Goal: Find specific page/section: Find specific page/section

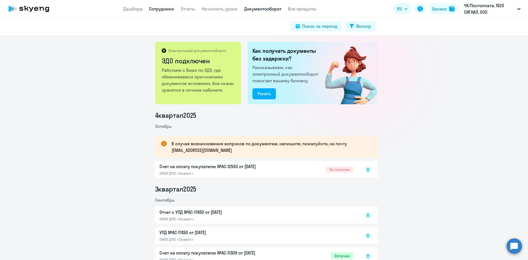
click at [158, 8] on link "Сотрудники" at bounding box center [161, 8] width 25 height 5
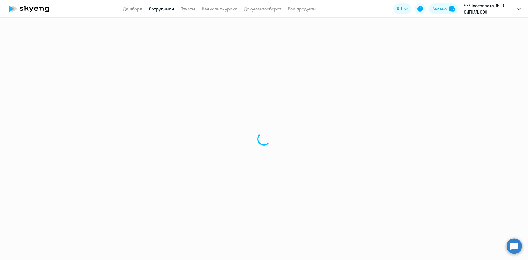
select select "30"
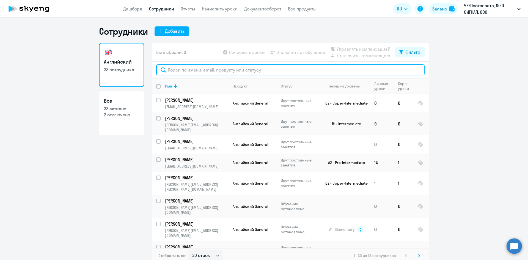
click at [216, 68] on input "text" at bounding box center [290, 69] width 268 height 11
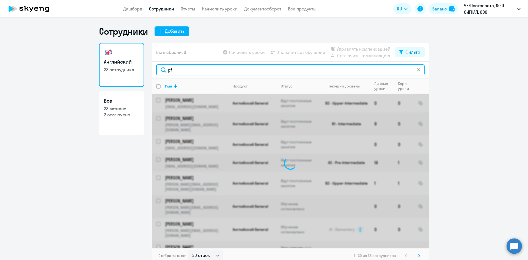
type input "p"
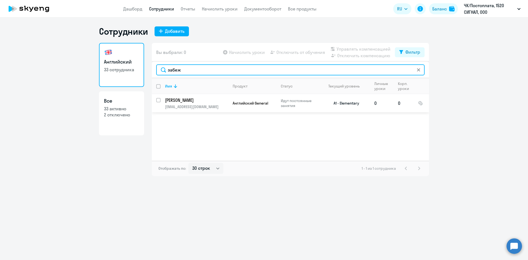
type input "забеж"
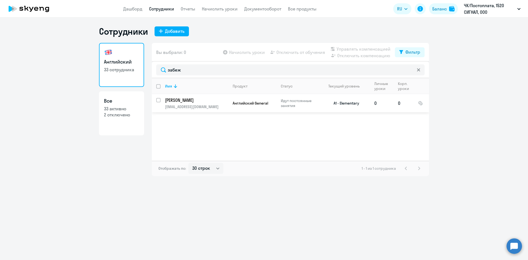
click at [207, 100] on p "[PERSON_NAME]" at bounding box center [196, 100] width 62 height 6
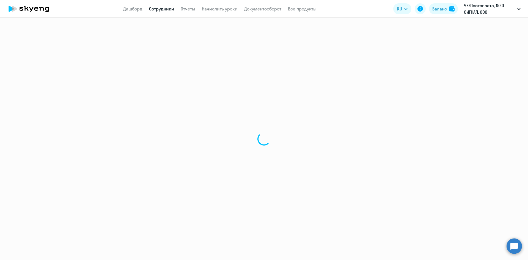
select select "english"
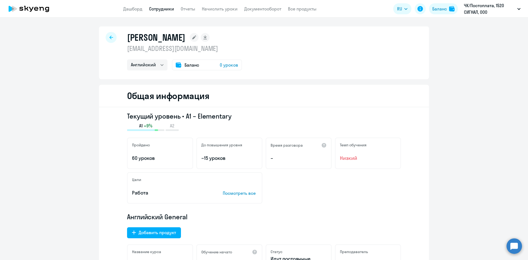
click at [229, 66] on span "0 уроков" at bounding box center [229, 65] width 18 height 7
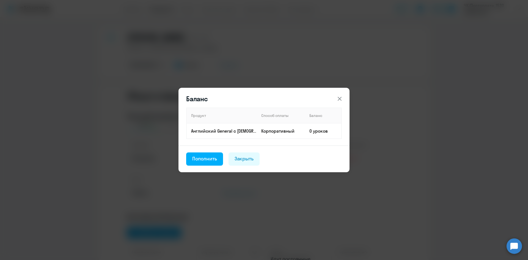
click at [340, 98] on icon at bounding box center [339, 98] width 7 height 7
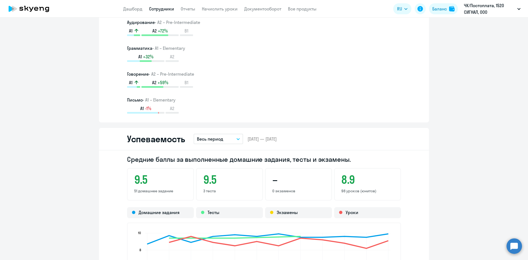
scroll to position [412, 0]
